Goal: Task Accomplishment & Management: Complete application form

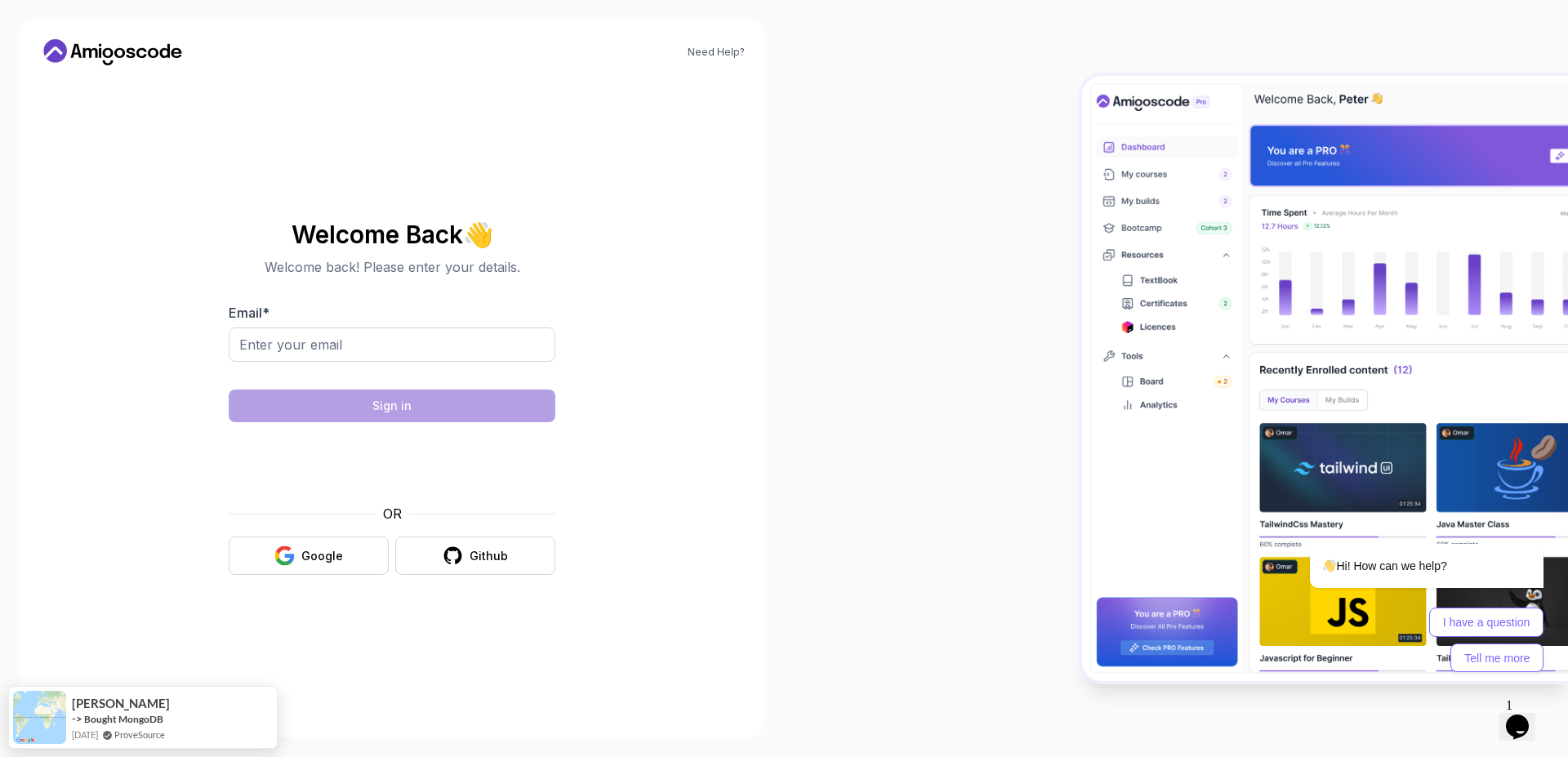
click at [408, 312] on div "Email *" at bounding box center [392, 341] width 327 height 77
click at [412, 331] on input "Email *" at bounding box center [392, 345] width 327 height 35
type input "[EMAIL_ADDRESS][DOMAIN_NAME]"
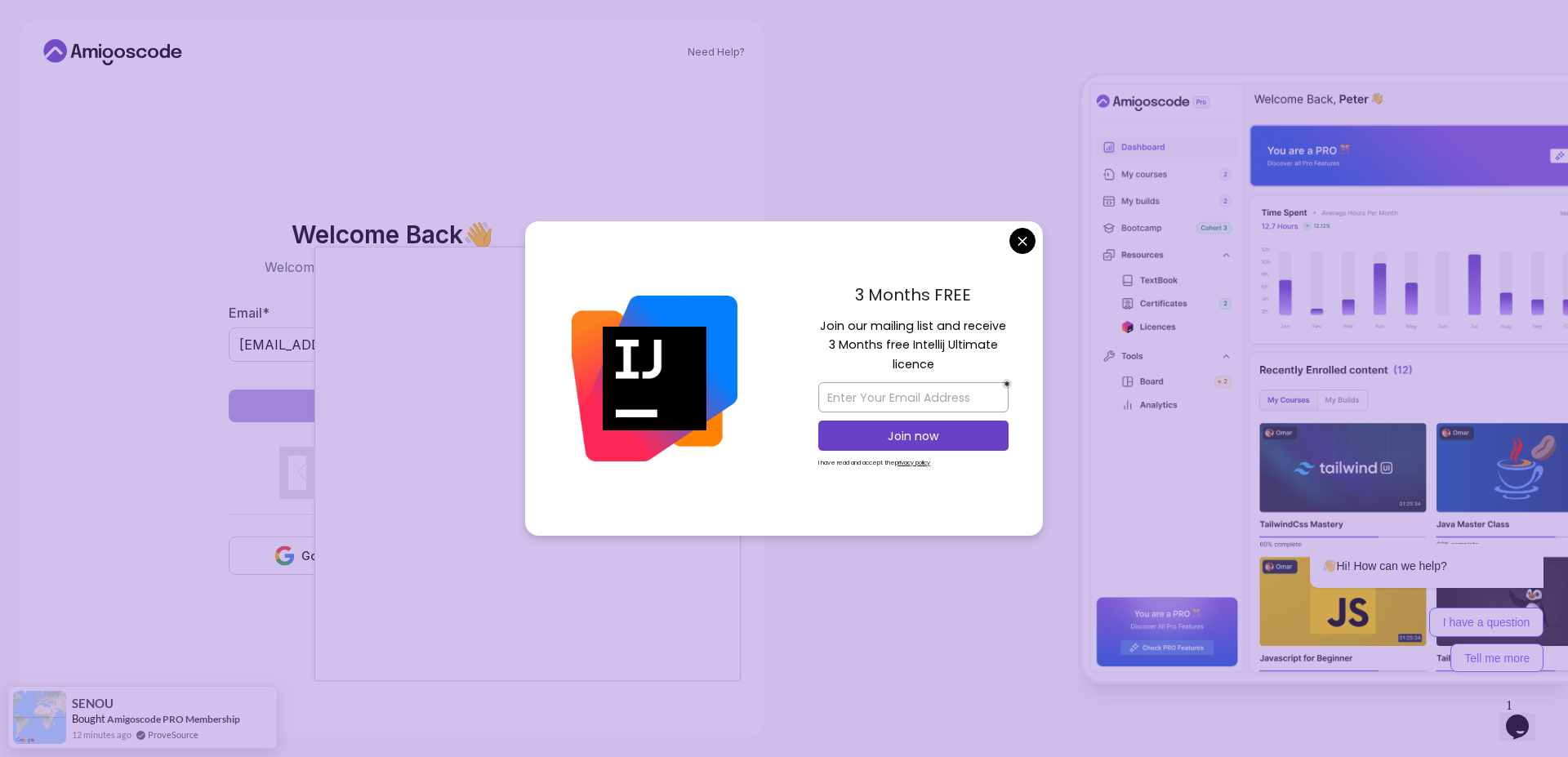
click at [1017, 242] on body "Need Help? Welcome Back 👋 Welcome back! Please enter your details. Email * [EMA…" at bounding box center [784, 378] width 1568 height 757
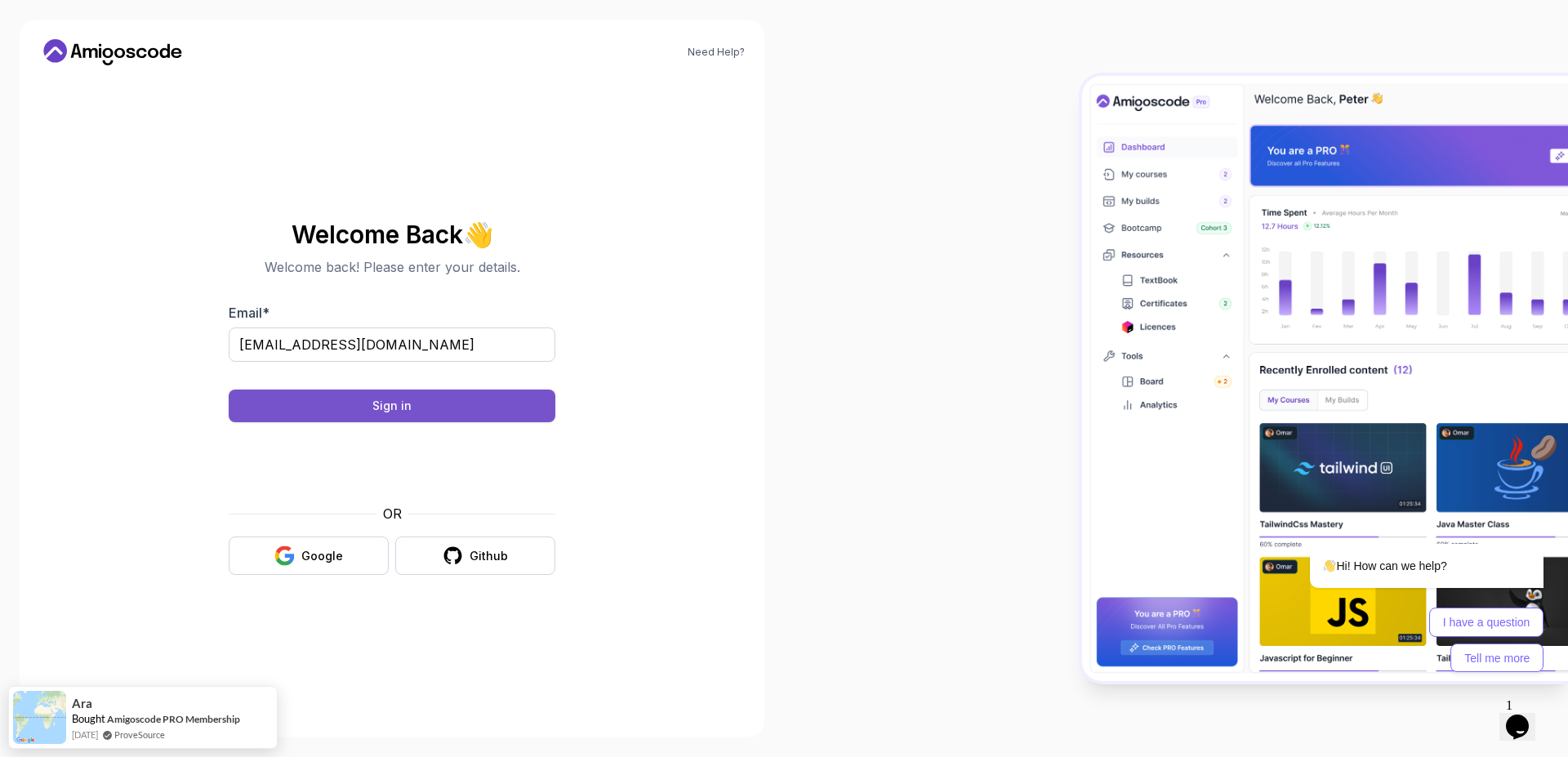
click at [382, 406] on div "Sign in" at bounding box center [392, 406] width 39 height 16
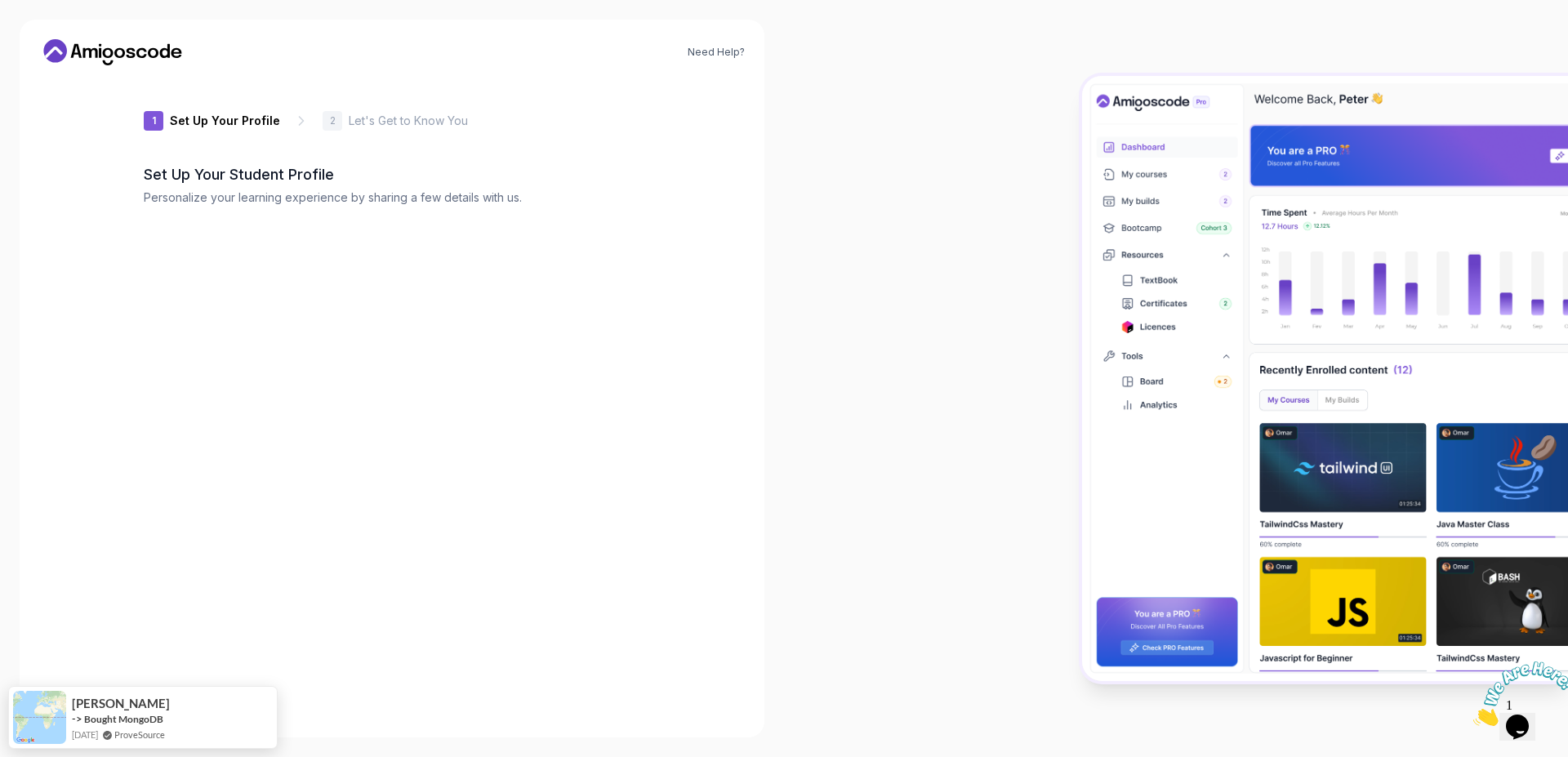
type input "zanygecko881e9"
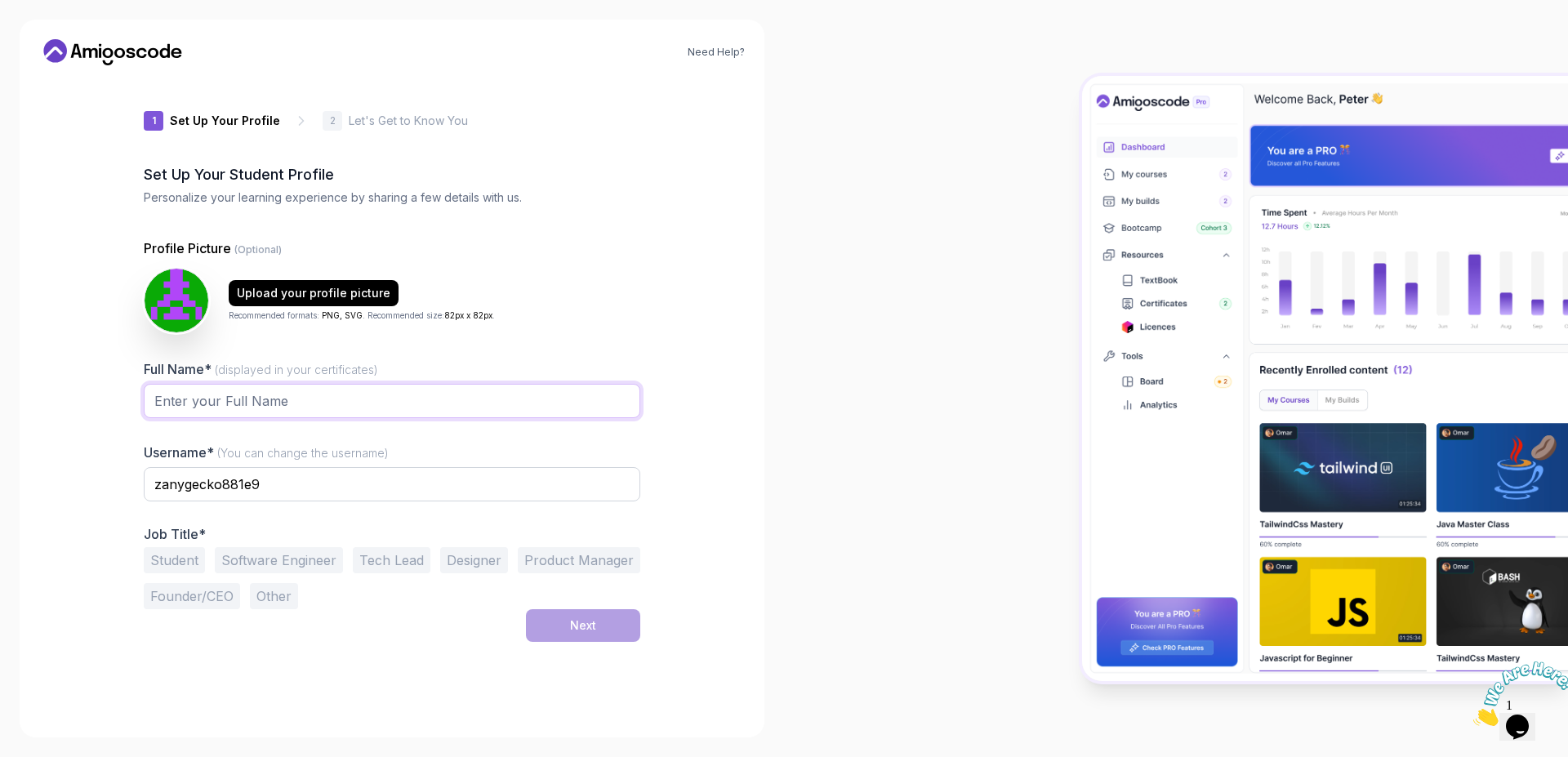
click at [293, 404] on input "Full Name* (displayed in your certificates)" at bounding box center [392, 401] width 496 height 35
type input "AKUE MOEVI KOZEY Kpakpo Roland"
type input "Angerol"
click at [257, 572] on div "Student Software Engineer Tech Lead Designer Product Manager Founder/CEO Other" at bounding box center [392, 578] width 496 height 62
click at [264, 567] on button "Software Engineer" at bounding box center [279, 560] width 129 height 26
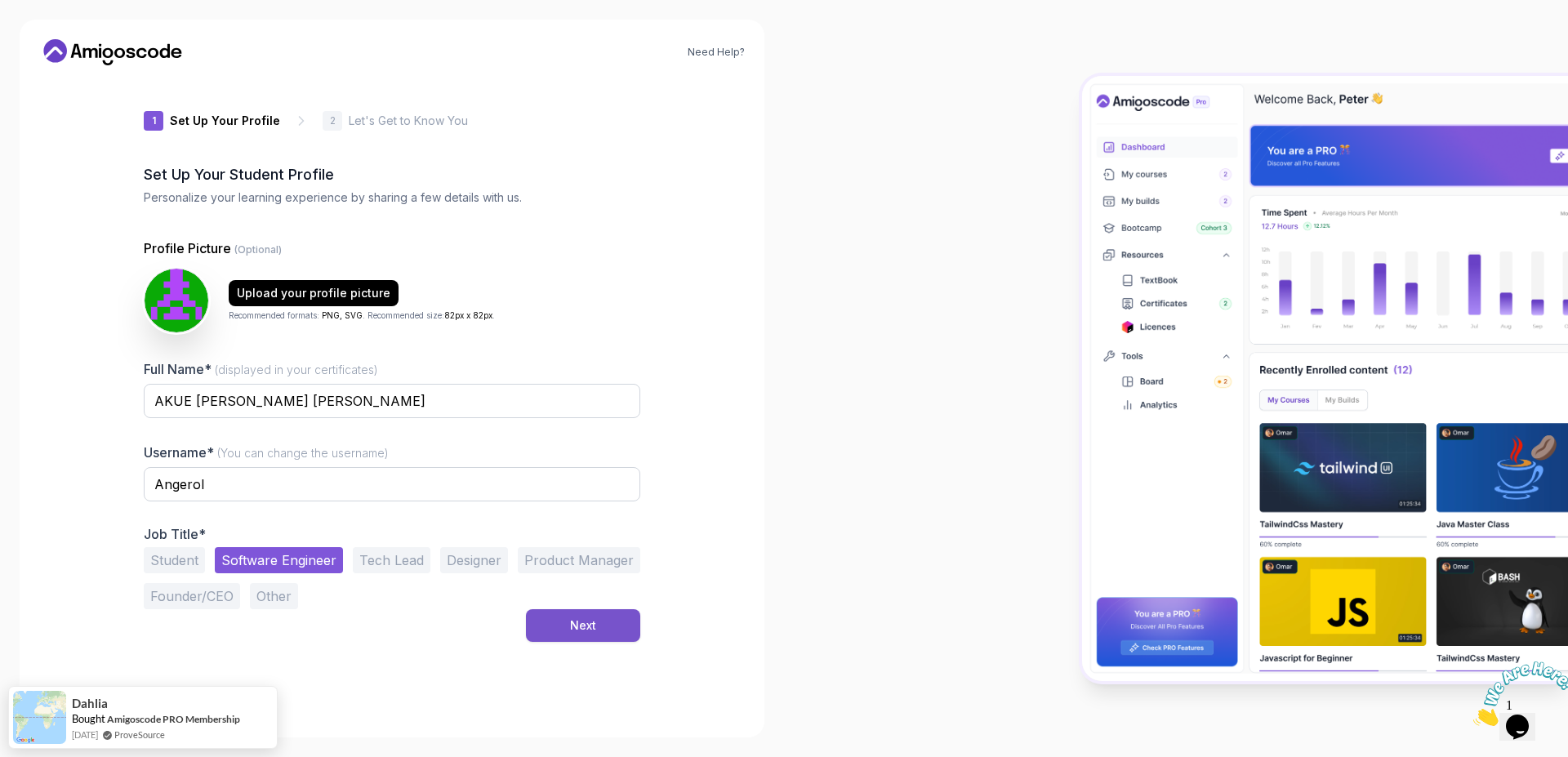
click at [592, 632] on div "Next" at bounding box center [583, 626] width 26 height 16
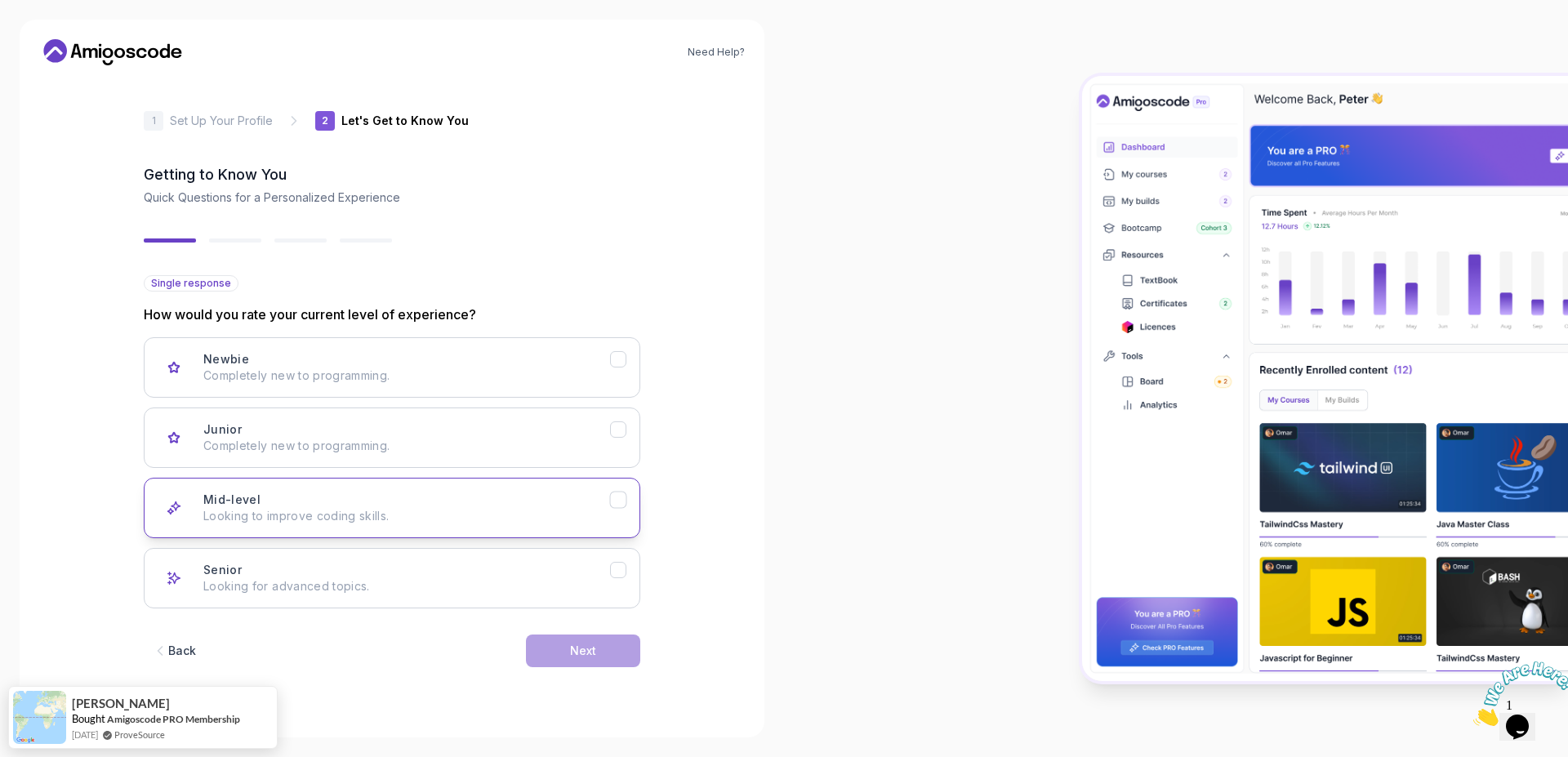
click at [601, 502] on div "Mid-level Looking to improve coding skills." at bounding box center [406, 508] width 406 height 33
click at [595, 647] on div "Next" at bounding box center [583, 651] width 26 height 16
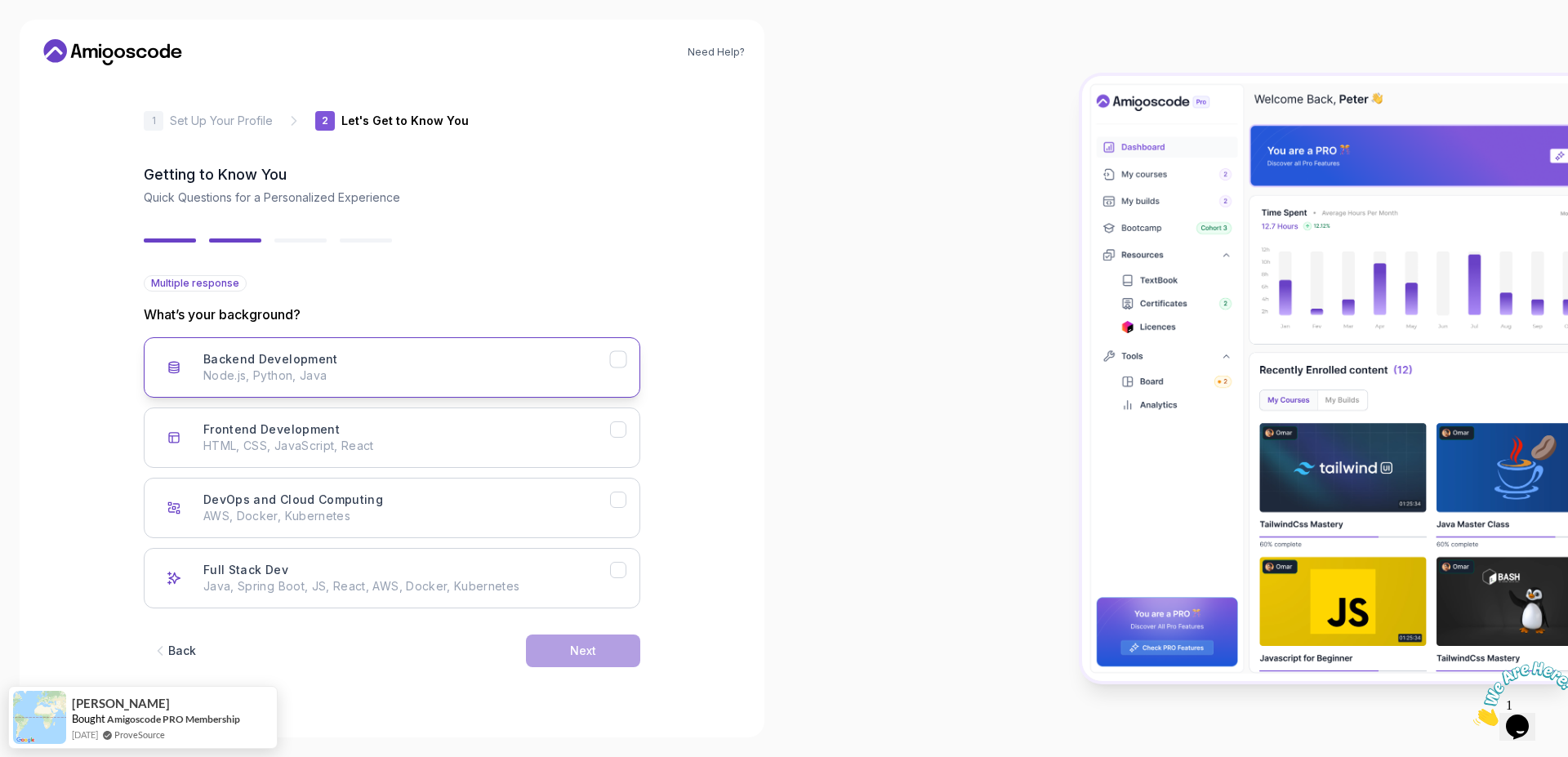
click at [425, 368] on p "Node.js, Python, Java" at bounding box center [406, 375] width 406 height 16
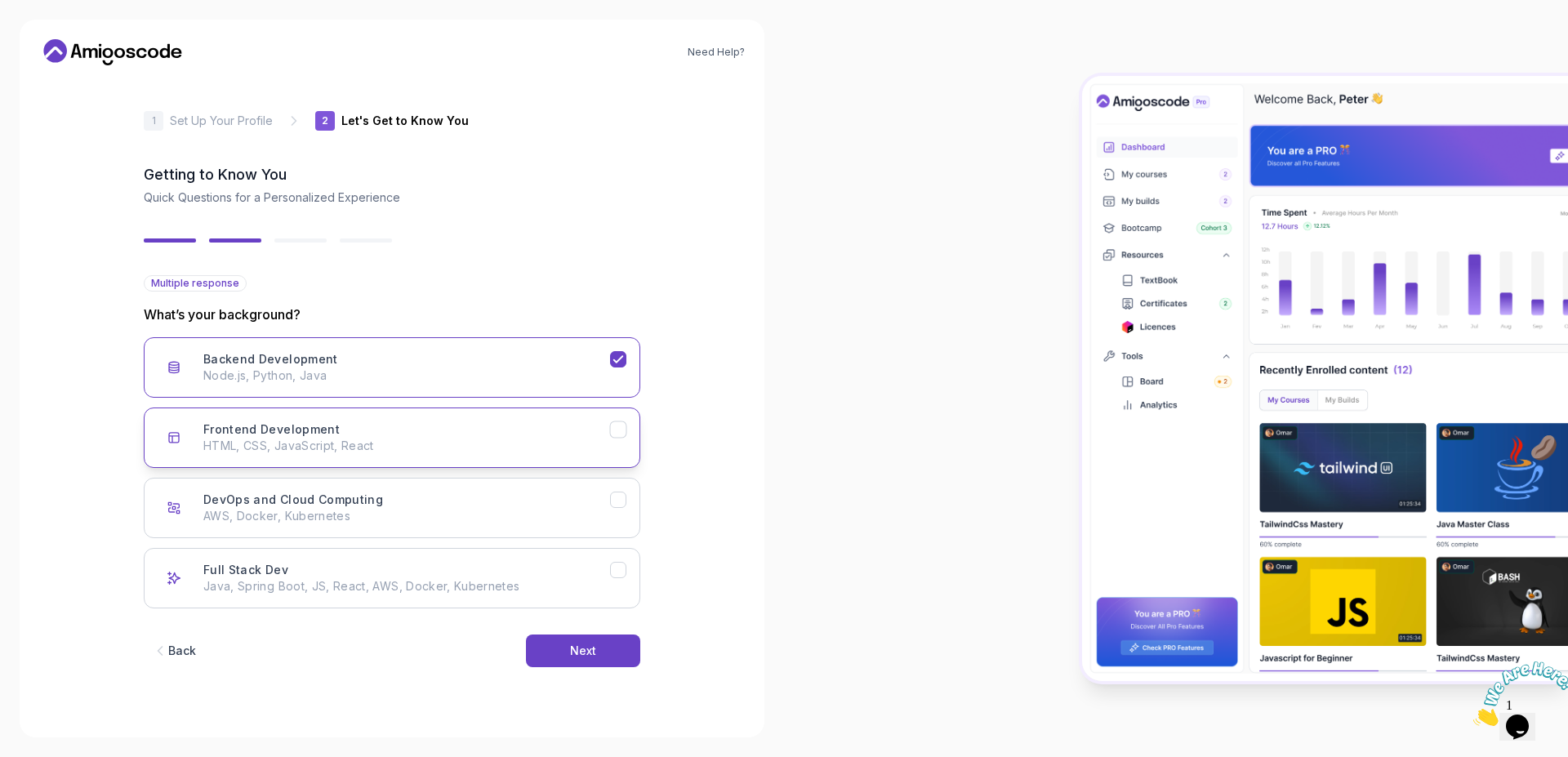
click at [478, 446] on p "HTML, CSS, JavaScript, React" at bounding box center [406, 445] width 406 height 16
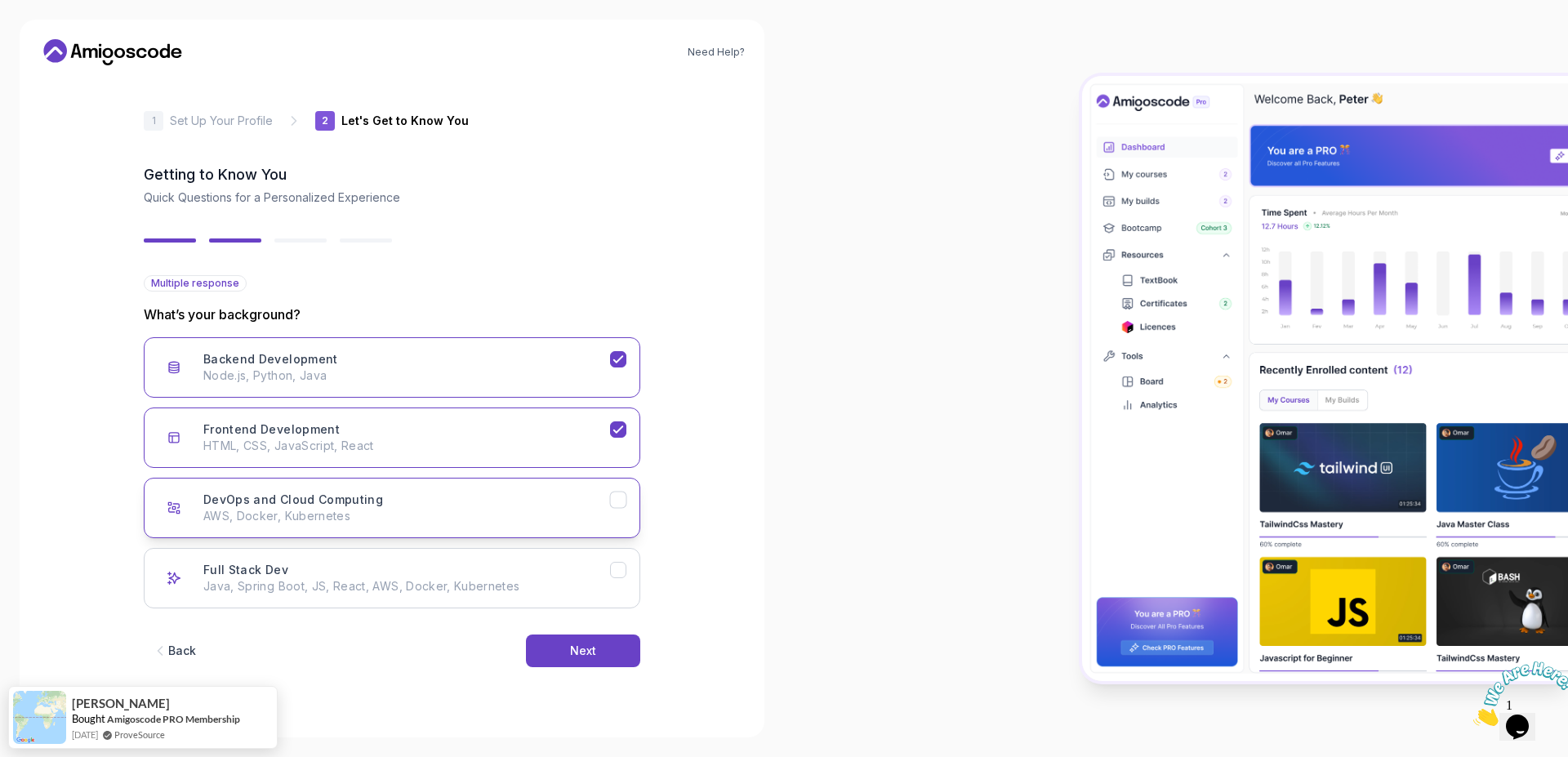
click at [526, 504] on div "DevOps and Cloud Computing AWS, Docker, Kubernetes" at bounding box center [406, 508] width 406 height 33
click at [576, 584] on p "Java, Spring Boot, JS, React, AWS, Docker, Kubernetes" at bounding box center [406, 586] width 406 height 16
click at [591, 655] on div "Next" at bounding box center [583, 651] width 26 height 16
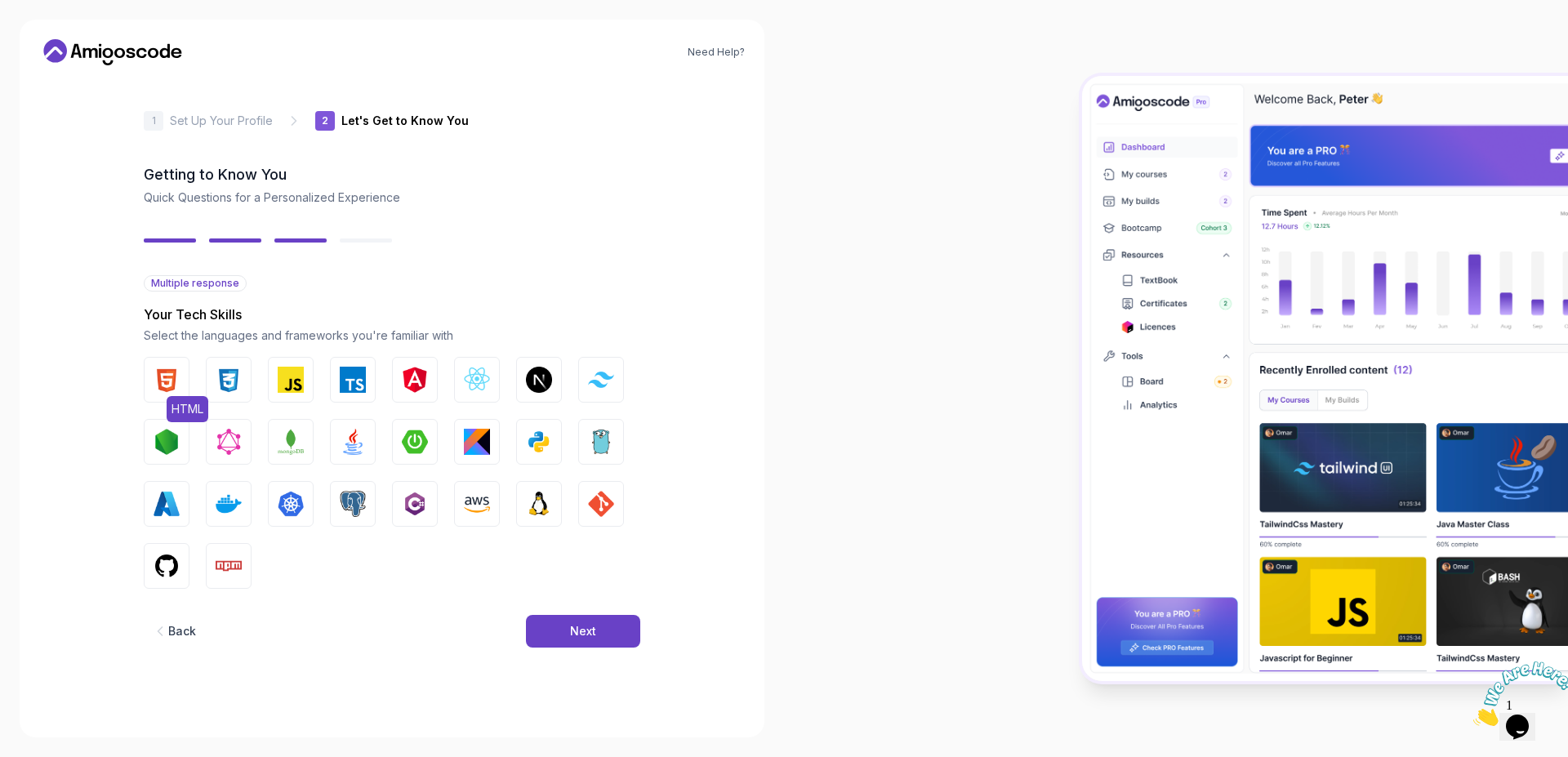
click at [167, 383] on img "button" at bounding box center [167, 380] width 26 height 26
click at [231, 378] on img "button" at bounding box center [229, 380] width 26 height 26
click at [287, 378] on img "button" at bounding box center [291, 380] width 26 height 26
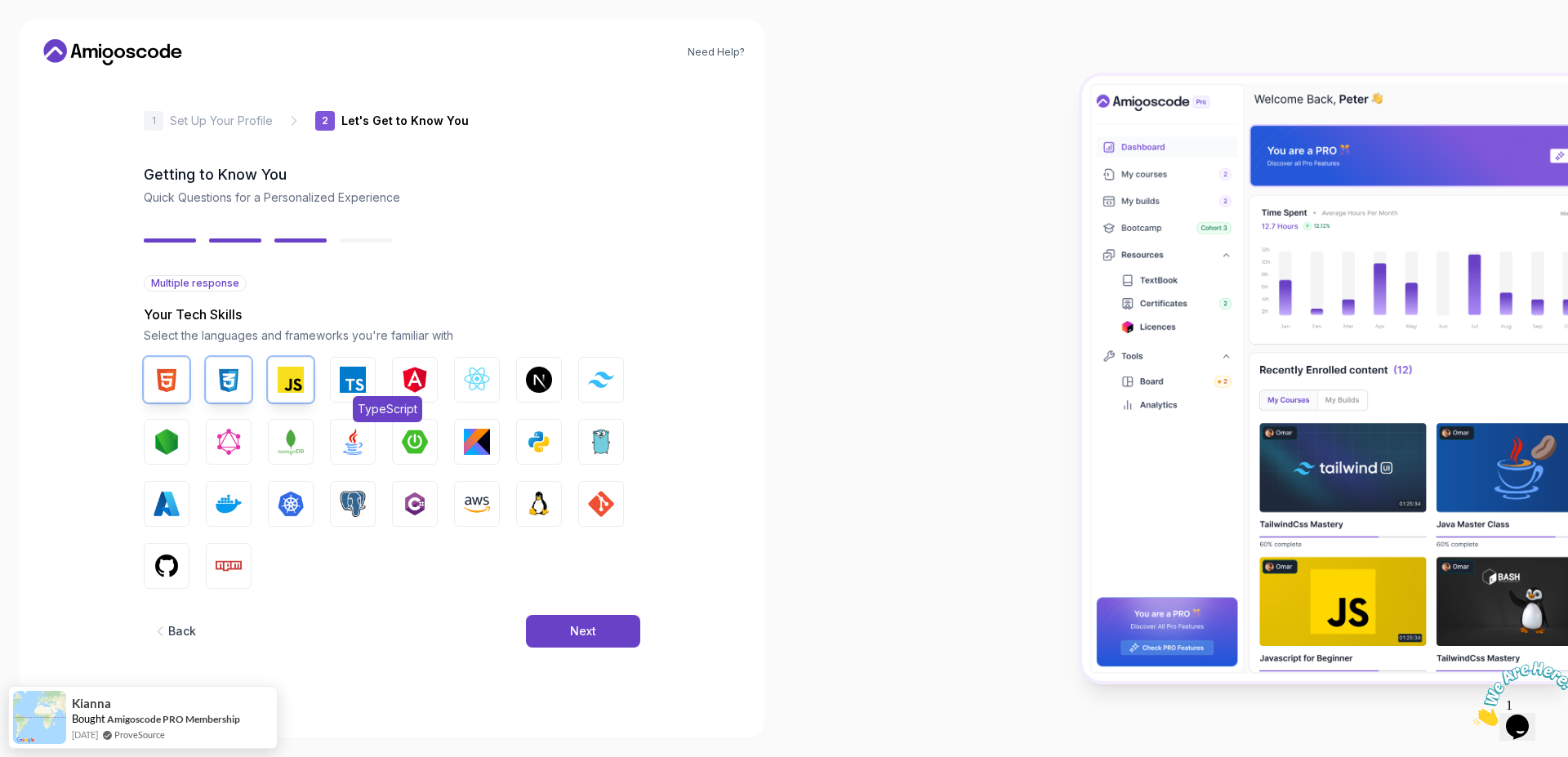
click at [349, 380] on img "button" at bounding box center [353, 380] width 26 height 26
click at [419, 371] on img "button" at bounding box center [415, 380] width 26 height 26
click at [483, 382] on img "button" at bounding box center [477, 380] width 26 height 26
click at [181, 440] on button "Node.js" at bounding box center [167, 442] width 46 height 46
click at [275, 443] on button "MongoDB" at bounding box center [290, 442] width 46 height 46
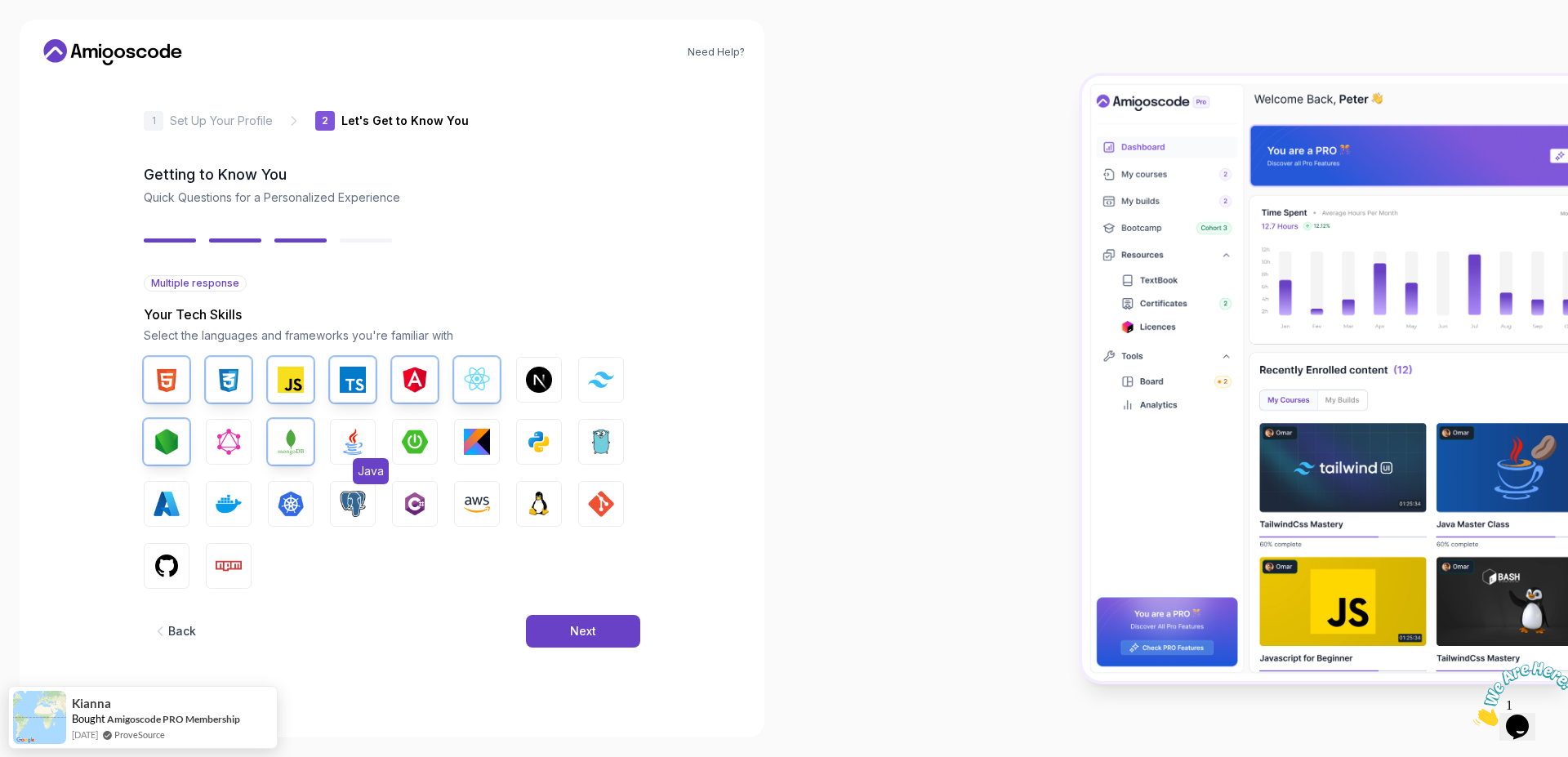
click at [341, 441] on img "button" at bounding box center [353, 442] width 26 height 26
click at [400, 450] on button "Spring Boot" at bounding box center [414, 442] width 46 height 46
click at [349, 451] on img "button" at bounding box center [353, 442] width 26 height 26
click at [225, 500] on img "button" at bounding box center [229, 504] width 26 height 26
click at [351, 496] on img "button" at bounding box center [353, 504] width 26 height 26
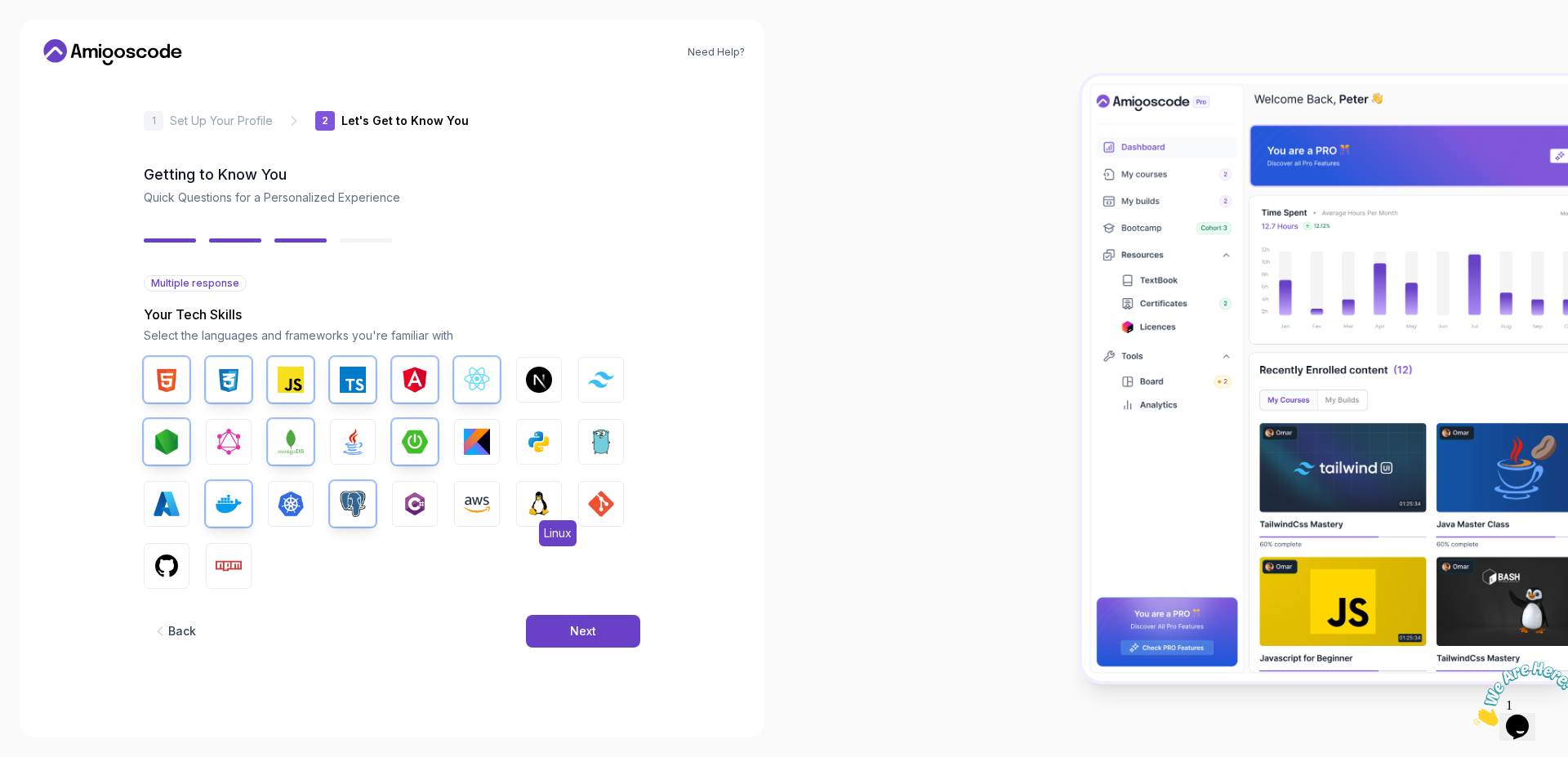
click at [557, 511] on button "Linux" at bounding box center [538, 503] width 46 height 46
click at [614, 511] on button "GIT" at bounding box center [601, 503] width 46 height 46
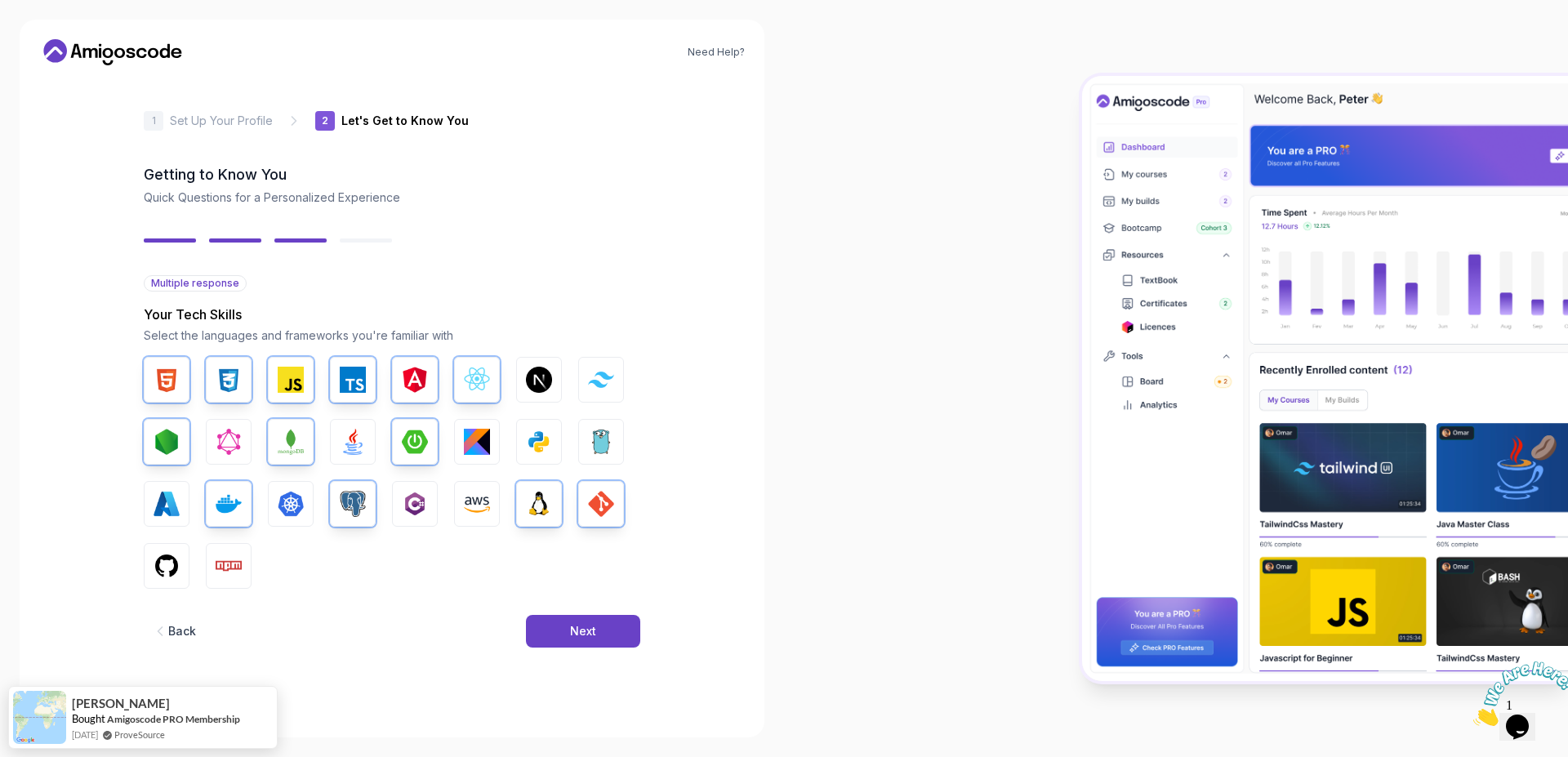
drag, startPoint x: 160, startPoint y: 577, endPoint x: 202, endPoint y: 574, distance: 42.1
click at [160, 577] on img "button" at bounding box center [167, 566] width 26 height 26
click at [227, 571] on img "button" at bounding box center [229, 566] width 26 height 26
click at [580, 632] on div "Next" at bounding box center [583, 631] width 26 height 16
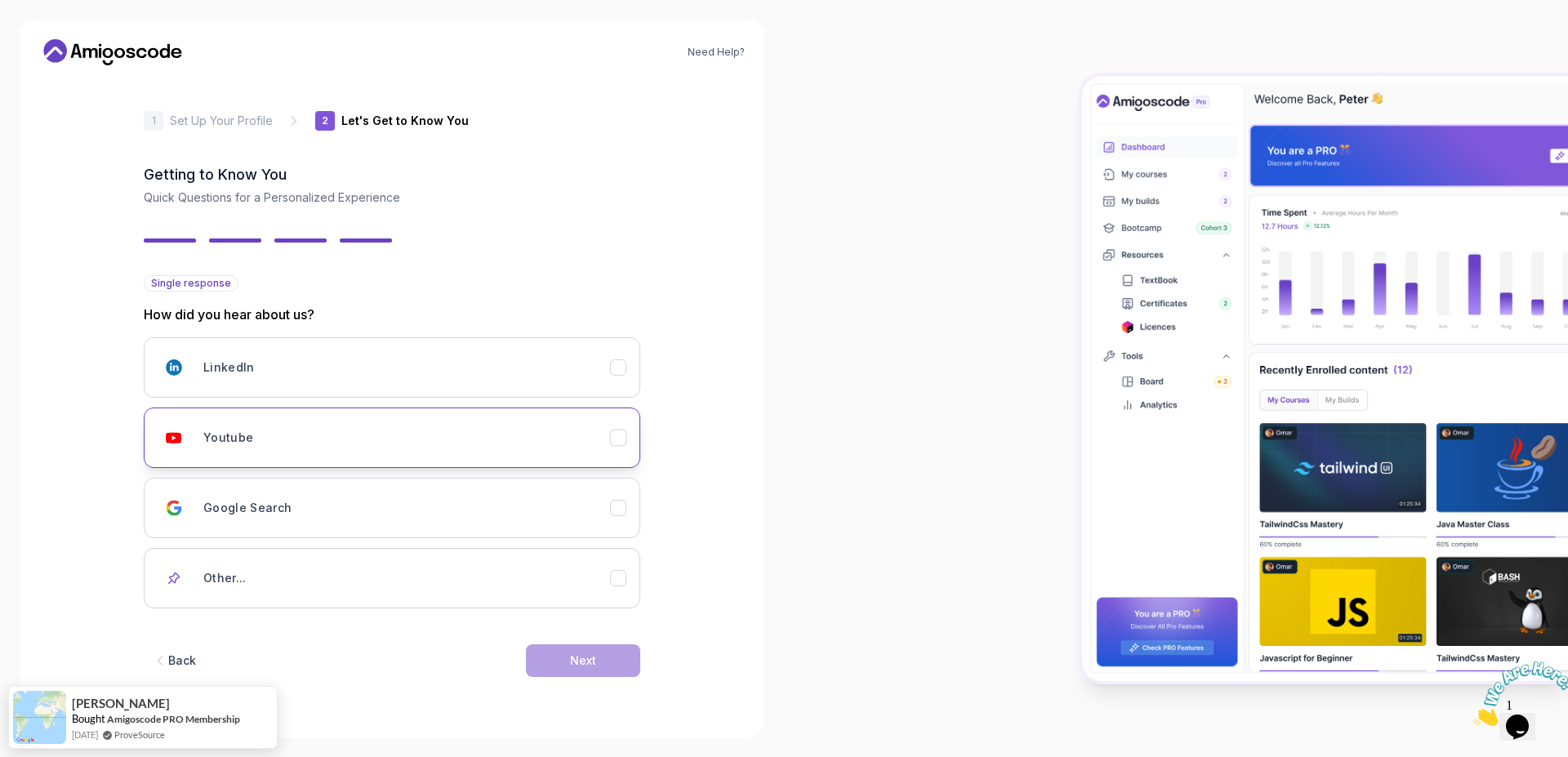
click at [368, 445] on div "Youtube" at bounding box center [406, 438] width 406 height 33
click at [389, 516] on div "Google Search" at bounding box center [406, 508] width 406 height 33
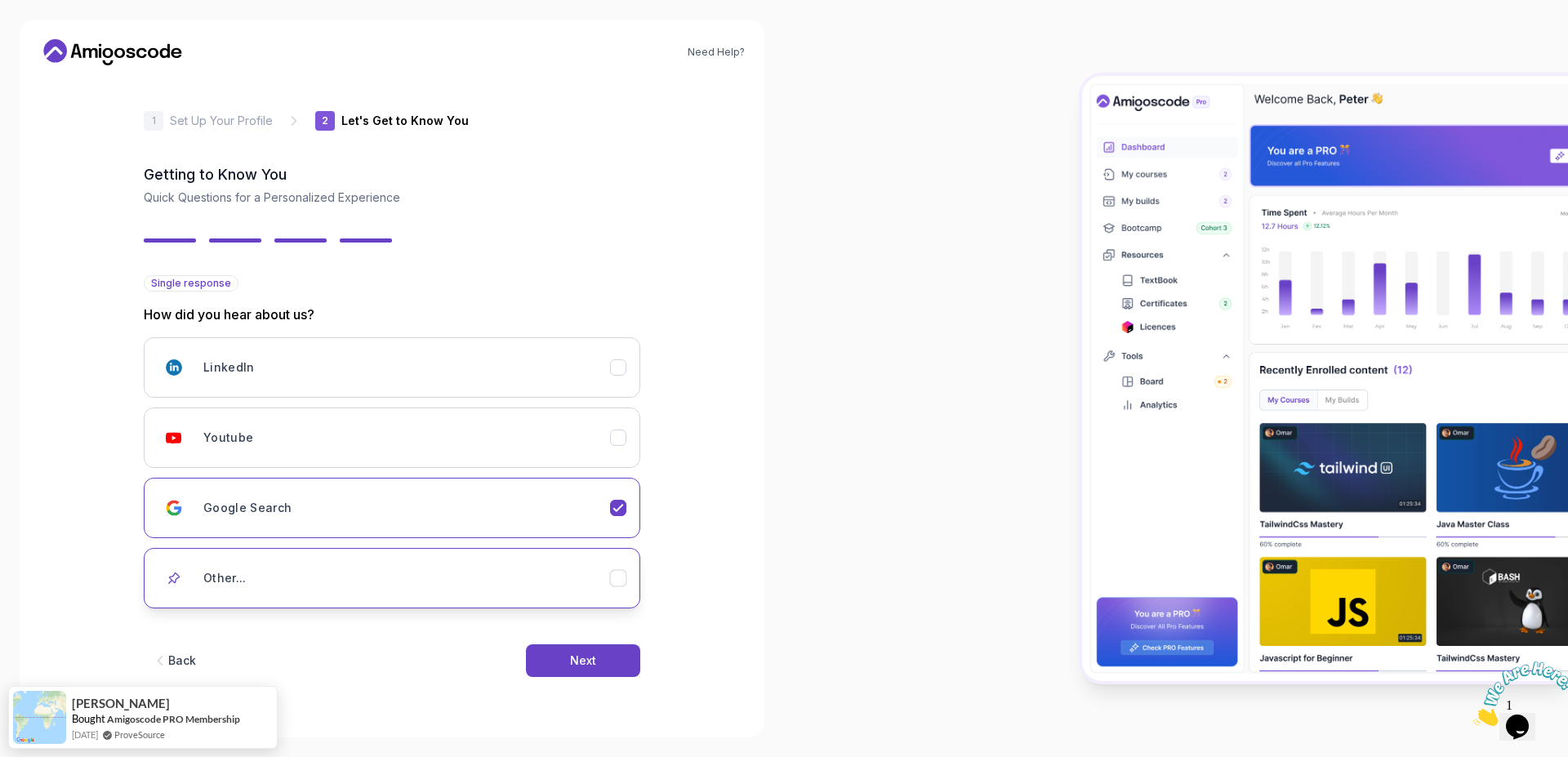
click at [571, 578] on div "Other..." at bounding box center [406, 578] width 406 height 33
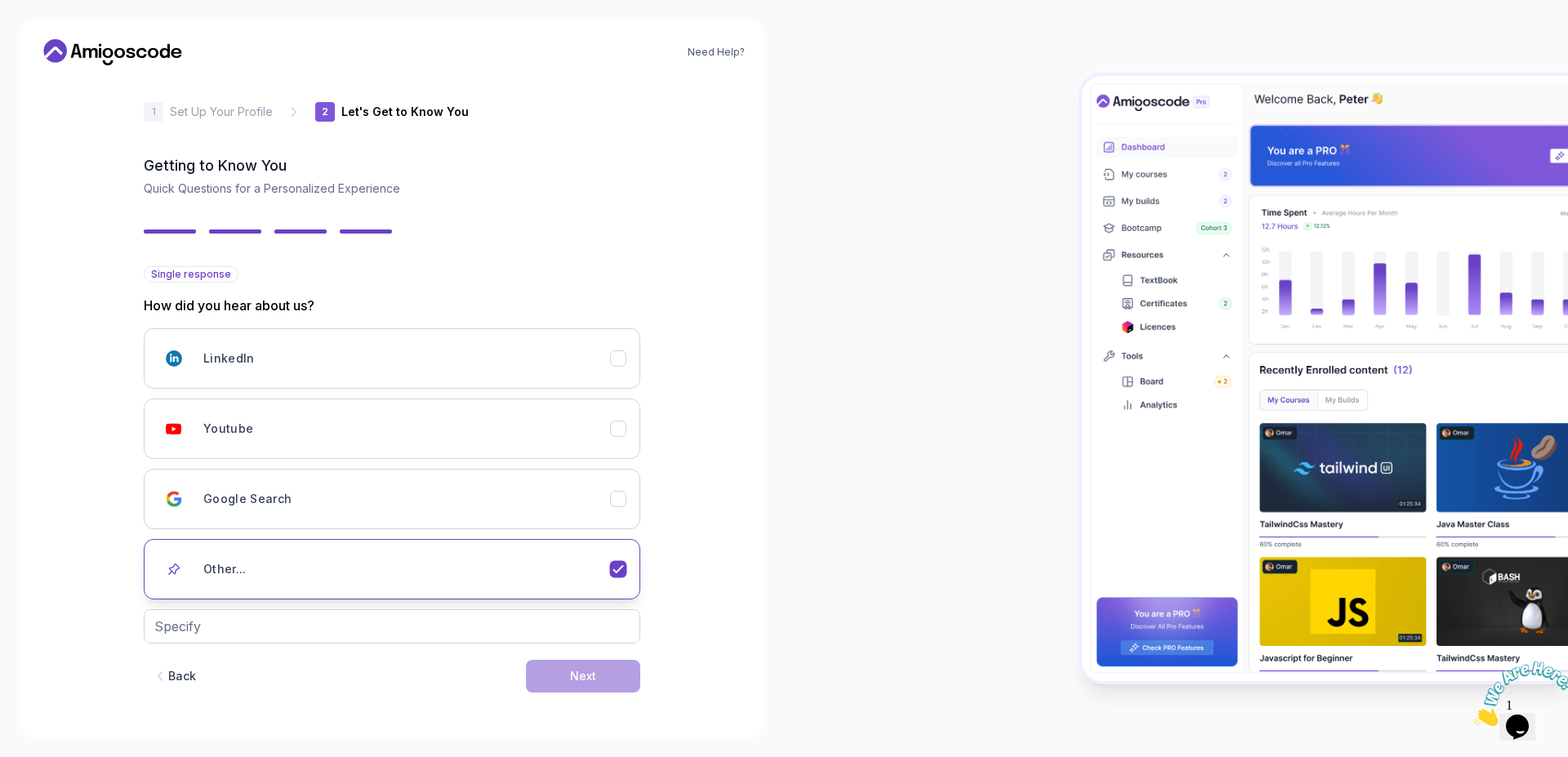
scroll to position [9, 0]
click at [568, 573] on div "Other..." at bounding box center [406, 569] width 406 height 33
click at [521, 448] on button "Youtube" at bounding box center [392, 428] width 496 height 60
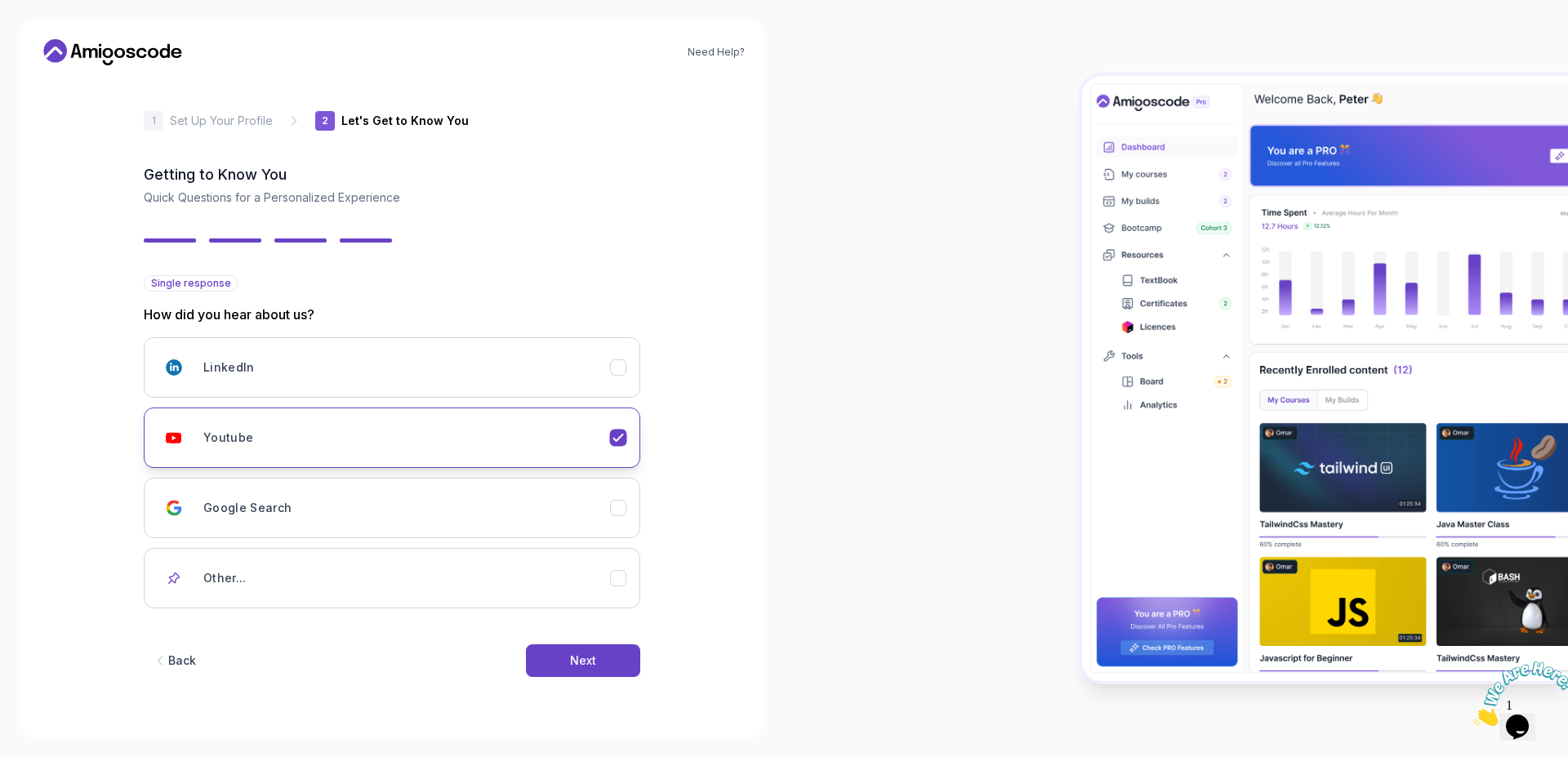
scroll to position [0, 0]
click at [530, 523] on div "Google Search" at bounding box center [406, 508] width 406 height 33
click at [508, 438] on div "Youtube" at bounding box center [406, 438] width 406 height 33
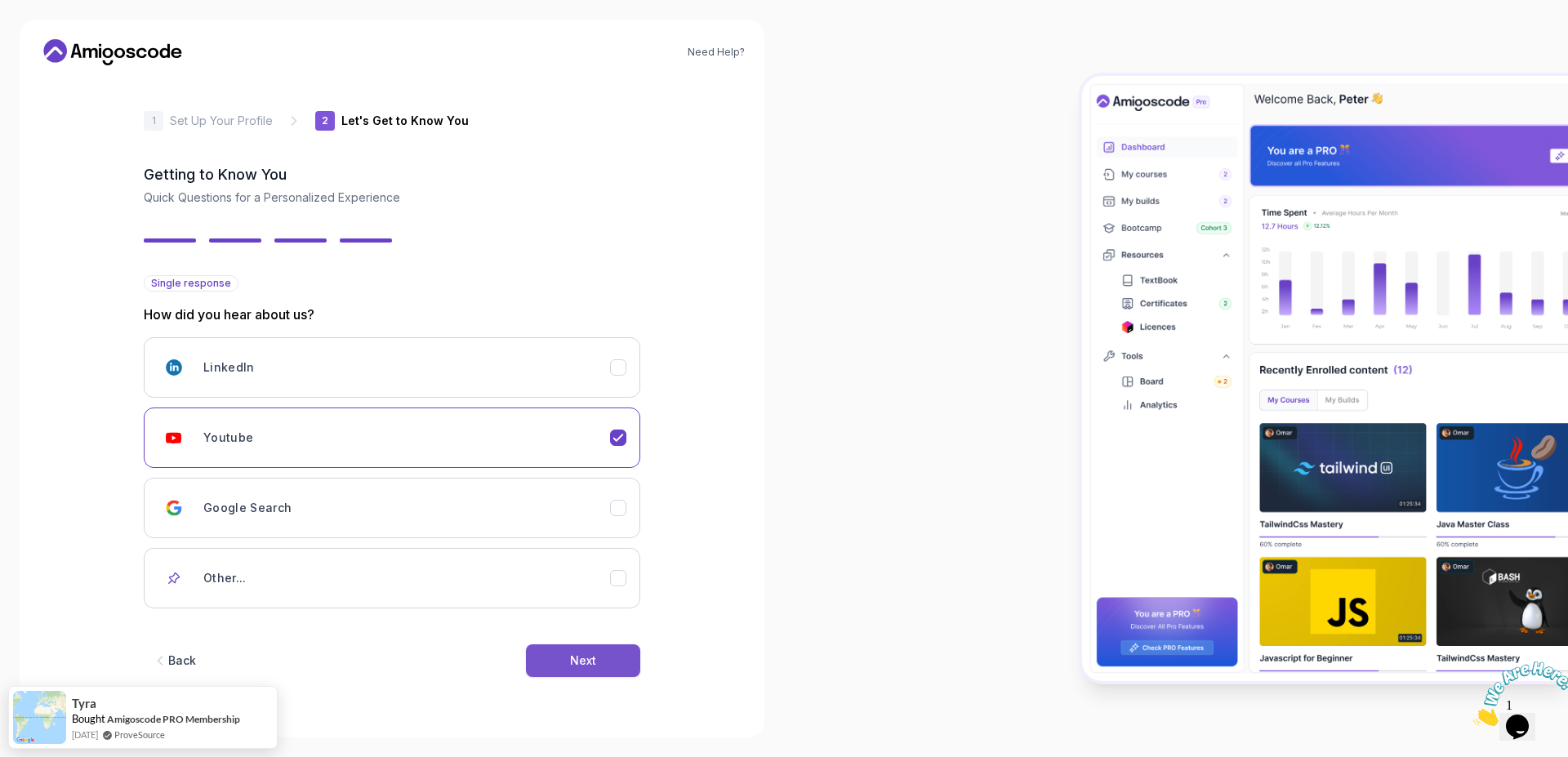
click at [617, 662] on button "Next" at bounding box center [583, 661] width 115 height 33
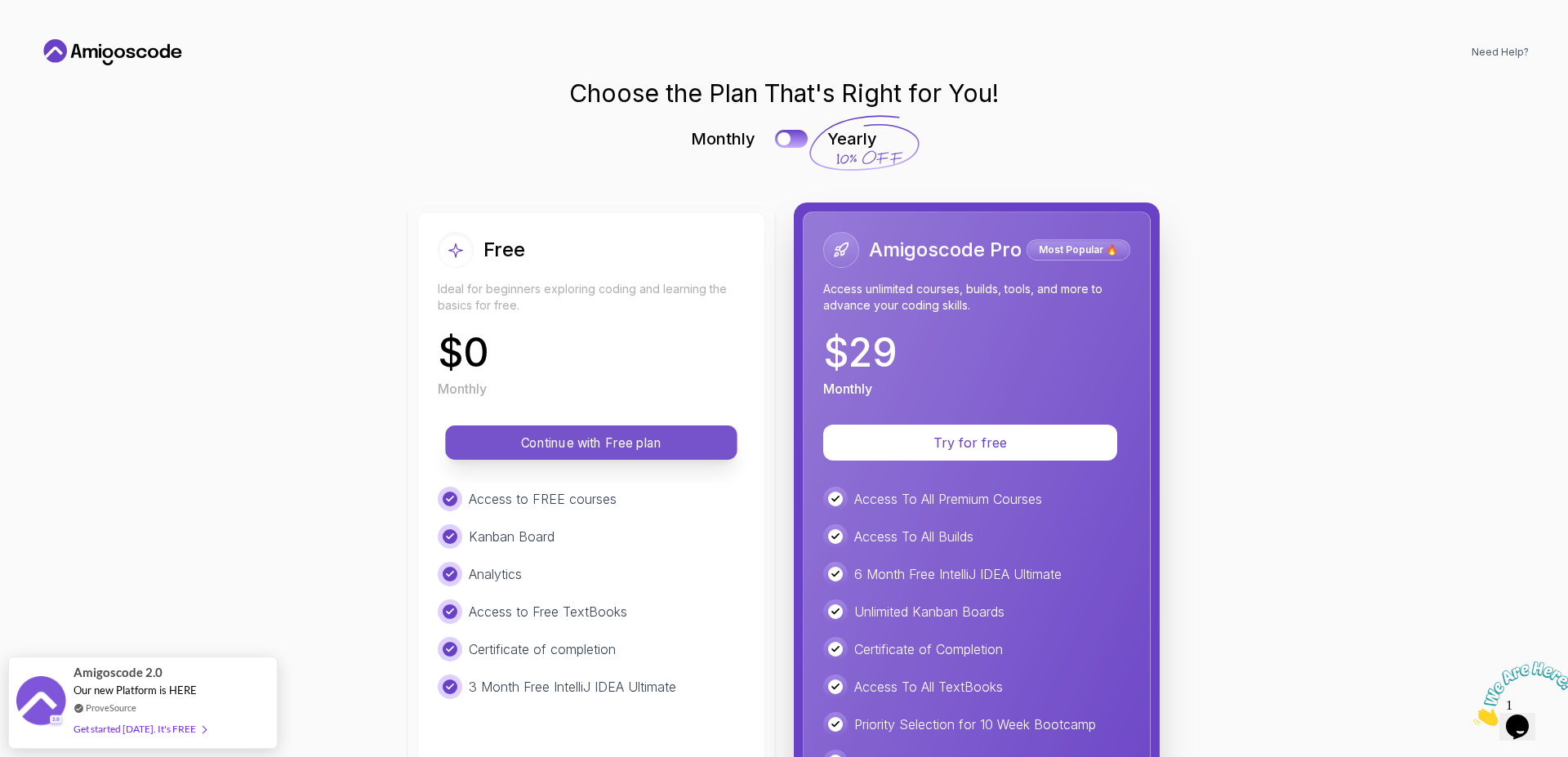
click at [707, 443] on p "Continue with Free plan" at bounding box center [591, 444] width 255 height 19
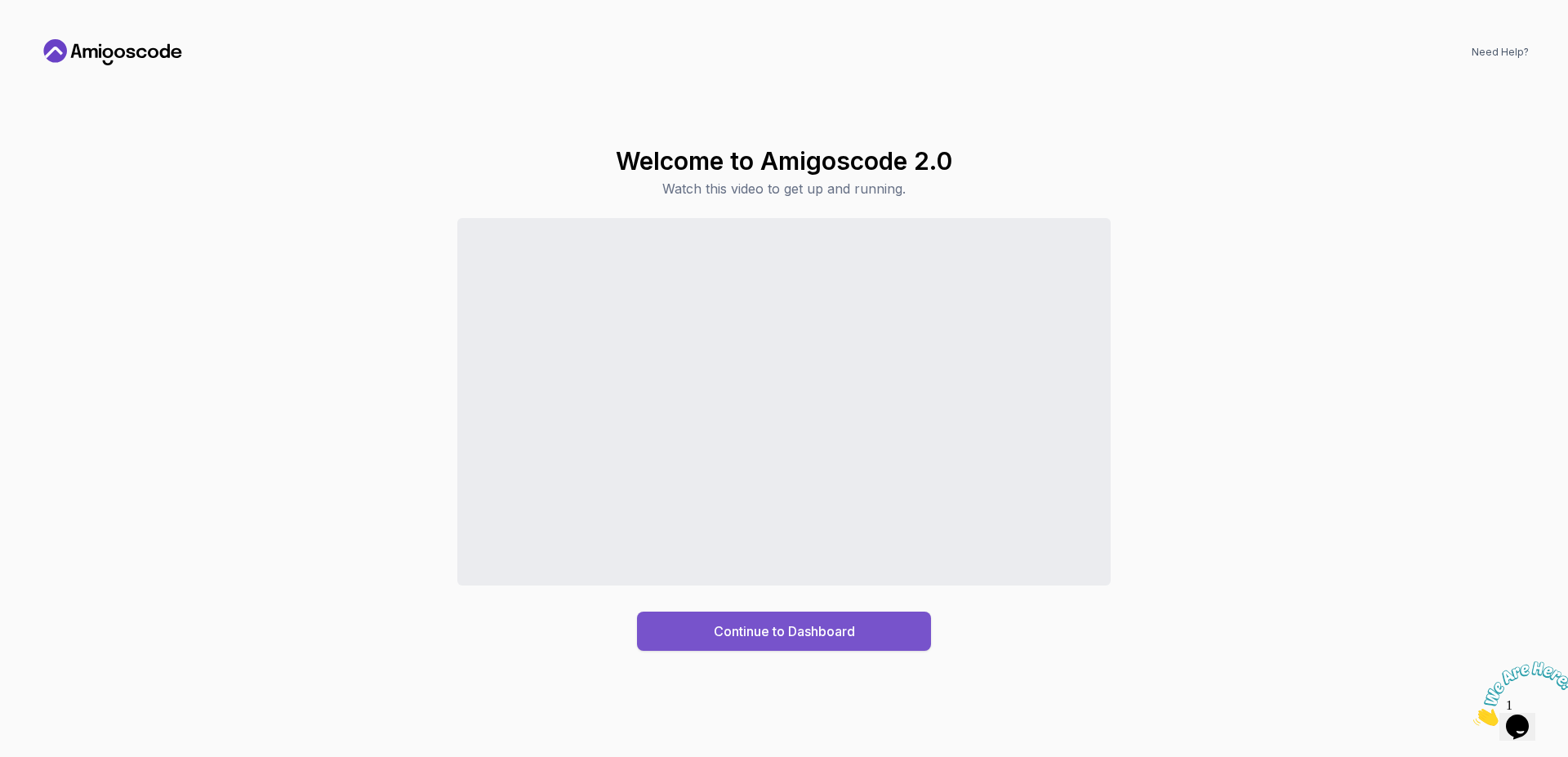
click at [896, 633] on button "Continue to Dashboard" at bounding box center [784, 631] width 294 height 39
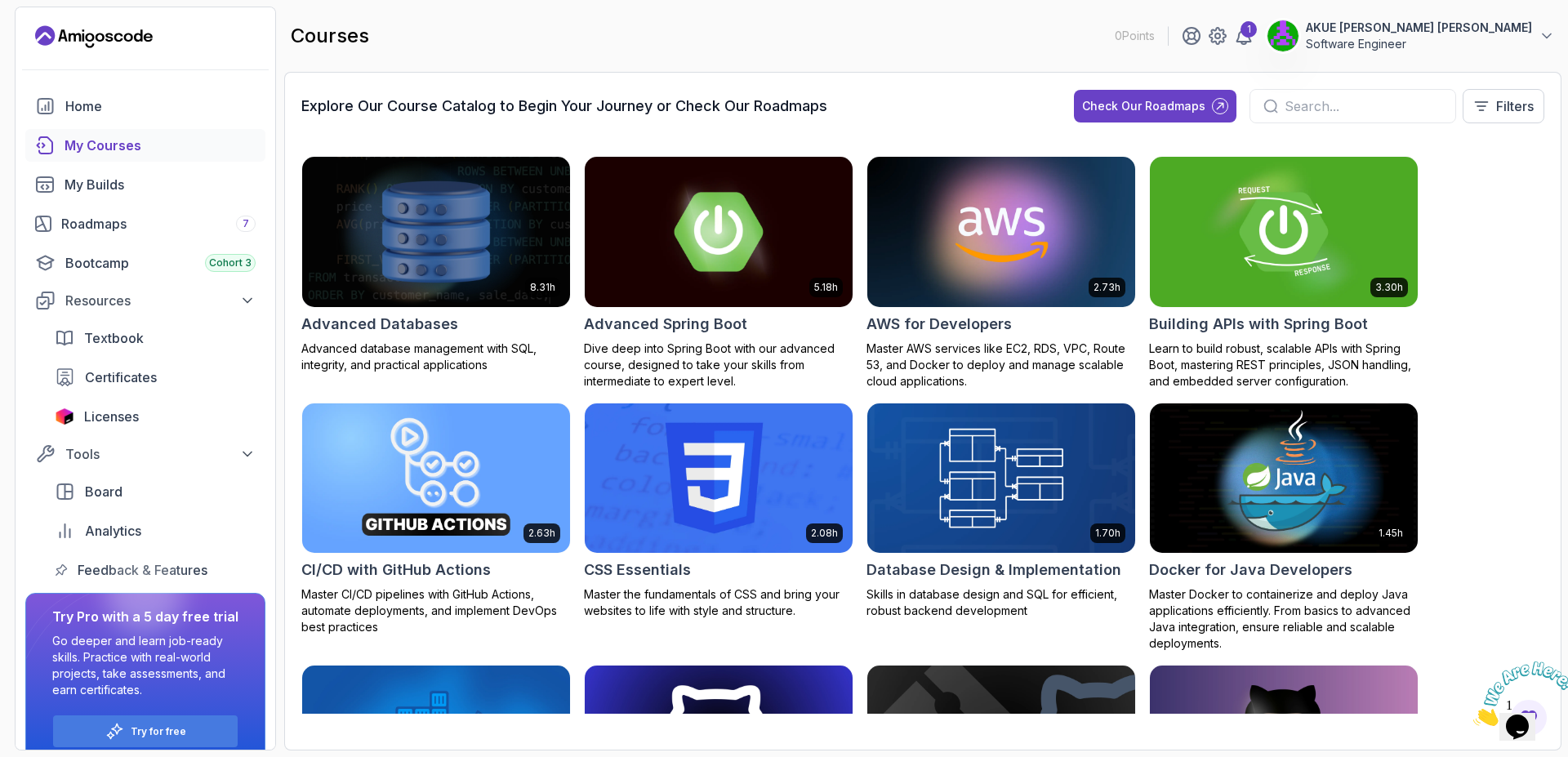
click at [604, 52] on div "courses 0 Points 1 AKUE MOEVI KOZEY Kpakpo Roland Software Engineer" at bounding box center [923, 36] width 1277 height 59
click at [722, 42] on div "courses 0 Points 1 AKUE MOEVI KOZEY Kpakpo Roland Software Engineer" at bounding box center [923, 36] width 1277 height 59
click at [740, 29] on div "courses 0 Points 1 AKUE MOEVI KOZEY Kpakpo Roland Software Engineer" at bounding box center [923, 36] width 1277 height 59
